Goal: Transaction & Acquisition: Purchase product/service

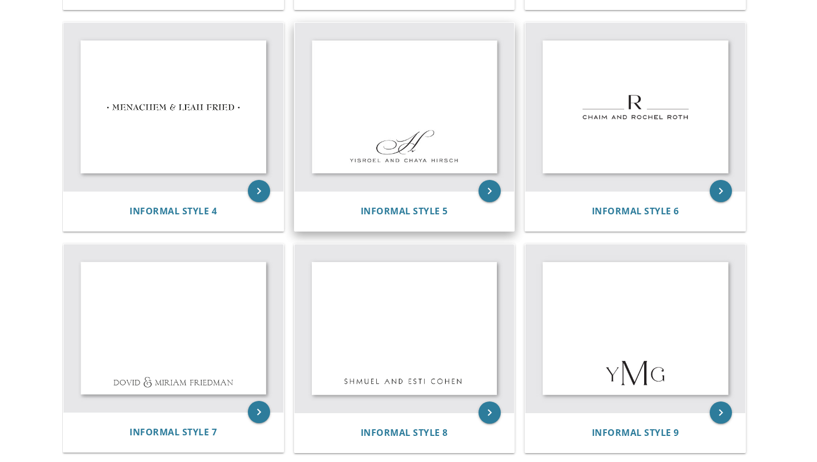
scroll to position [457, 0]
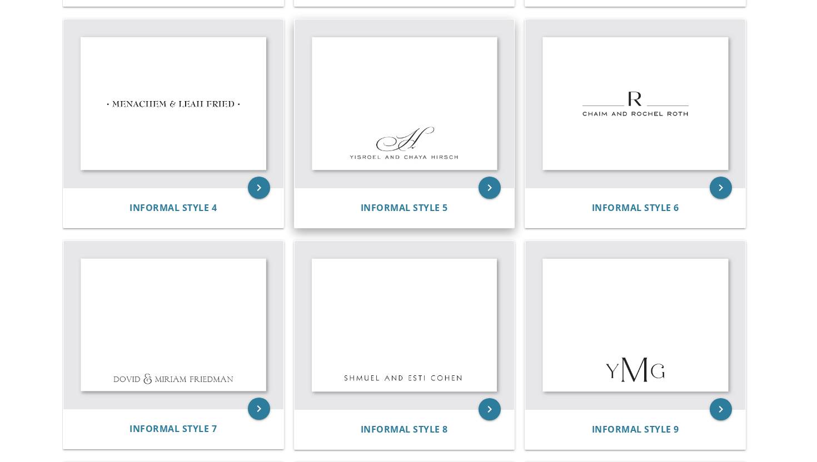
click at [437, 138] on img at bounding box center [405, 103] width 220 height 168
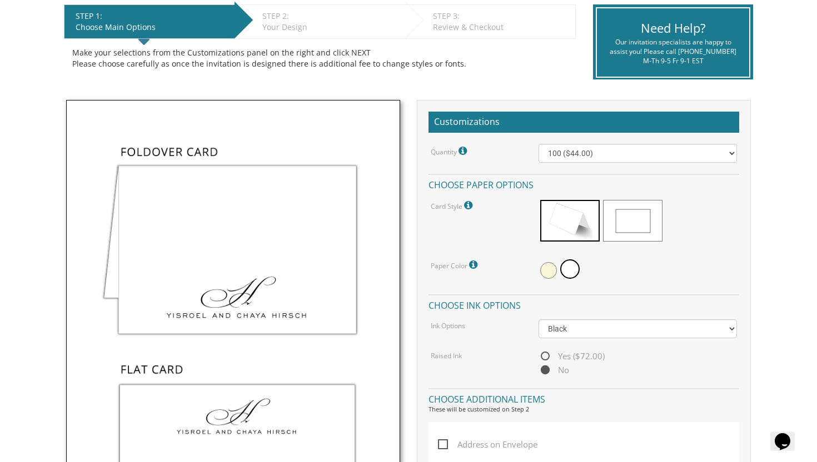
scroll to position [238, 0]
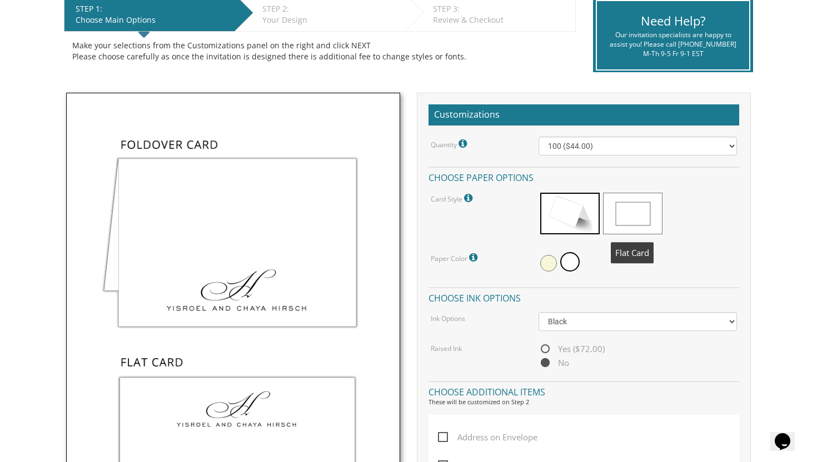
click at [634, 211] on span at bounding box center [632, 214] width 59 height 42
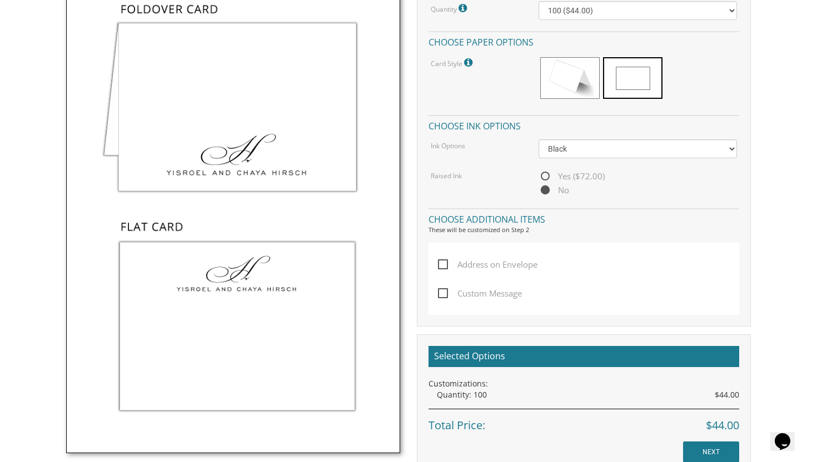
scroll to position [370, 0]
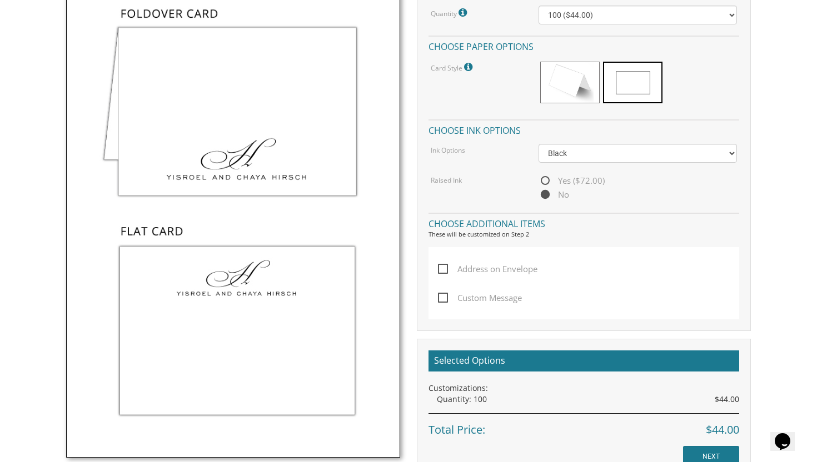
click at [546, 181] on span "Yes ($72.00)" at bounding box center [572, 181] width 66 height 14
click at [546, 181] on input "Yes ($72.00)" at bounding box center [542, 181] width 7 height 7
radio input "true"
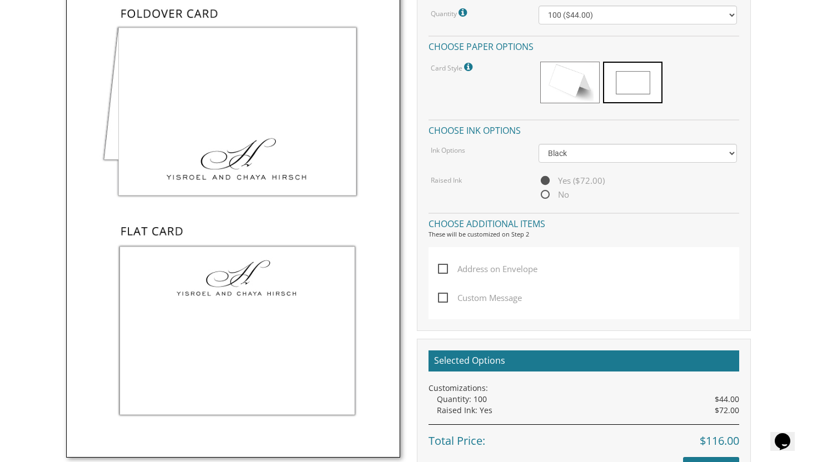
click at [544, 197] on span "No" at bounding box center [554, 195] width 31 height 14
click at [544, 197] on input "No" at bounding box center [542, 195] width 7 height 7
radio input "true"
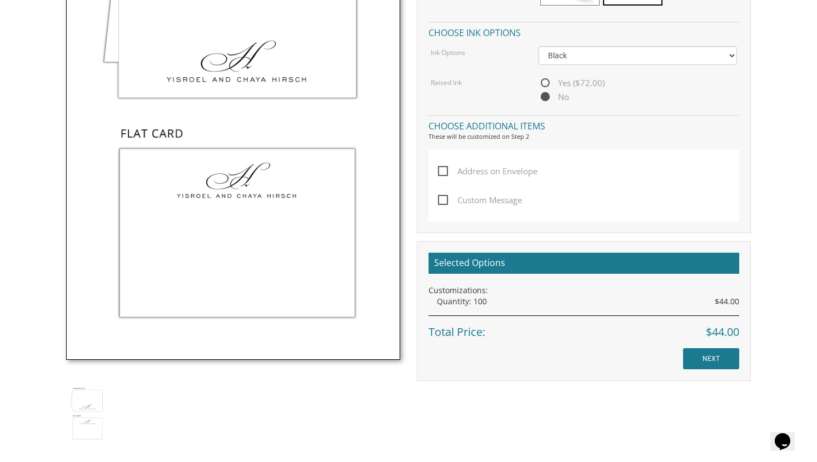
scroll to position [470, 0]
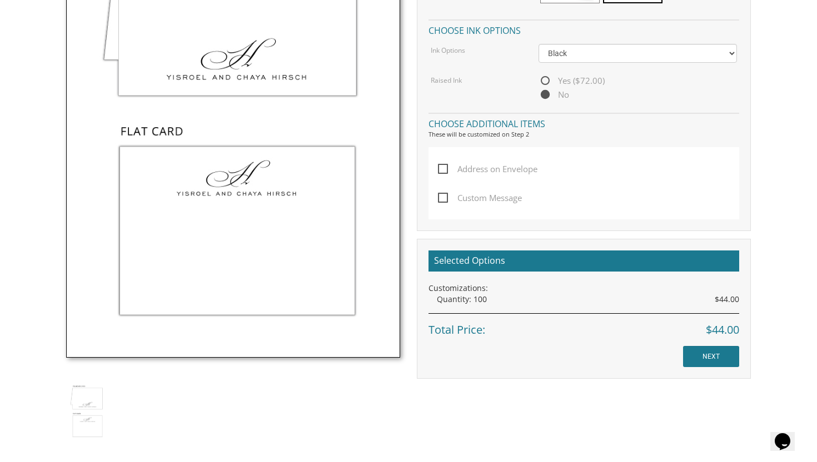
click at [711, 367] on div "Selected Options Customizations: Quantity: 100 $44.00 Total Price: $44.00 NEXT" at bounding box center [584, 309] width 334 height 140
click at [711, 364] on input "NEXT" at bounding box center [711, 356] width 56 height 21
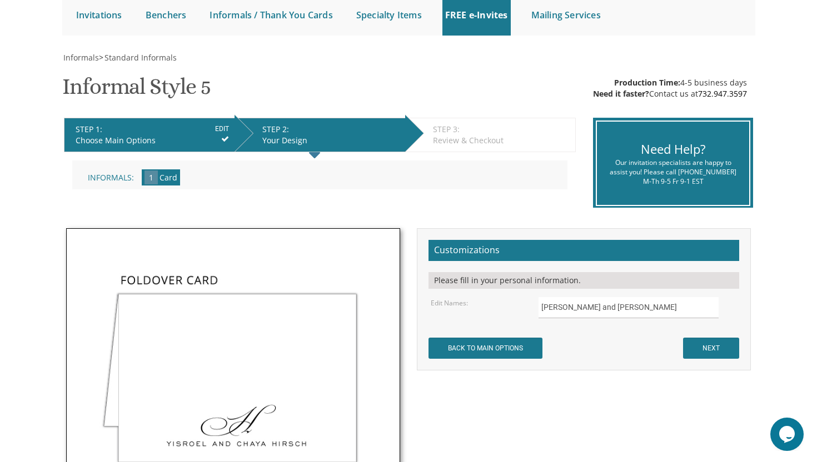
scroll to position [155, 0]
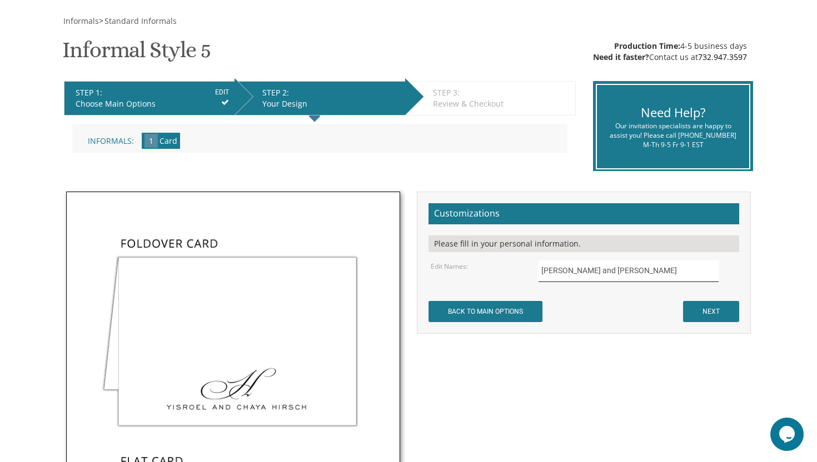
click at [554, 272] on input "[PERSON_NAME] and [PERSON_NAME]" at bounding box center [629, 272] width 181 height 22
click at [587, 271] on input "Sam and Chaya Hirsch" at bounding box center [629, 272] width 181 height 22
click at [598, 271] on input "Sam and Chaya Hirsch" at bounding box center [629, 272] width 181 height 22
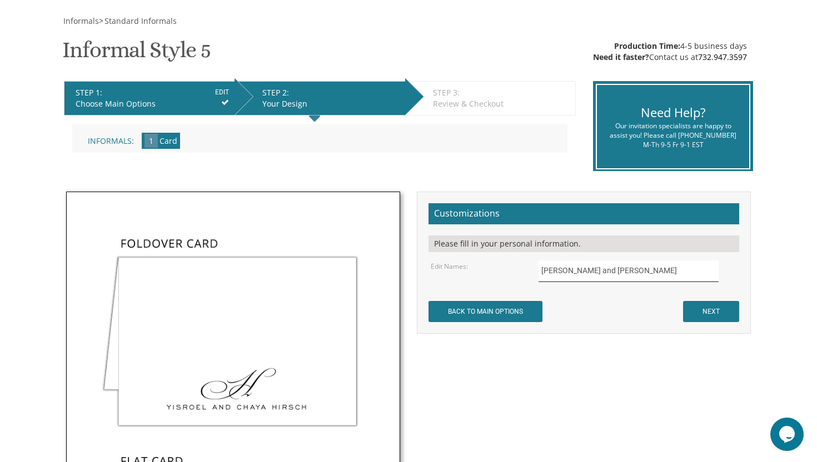
click at [614, 271] on input "Sam and Chaya Hirsch" at bounding box center [629, 272] width 181 height 22
type input "[PERSON_NAME] and [PERSON_NAME]"
click at [711, 315] on input "NEXT" at bounding box center [711, 311] width 56 height 21
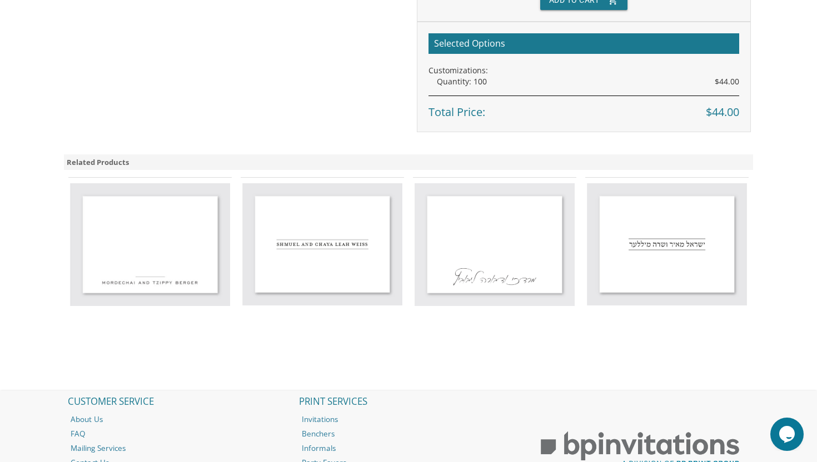
scroll to position [524, 0]
